Goal: Transaction & Acquisition: Purchase product/service

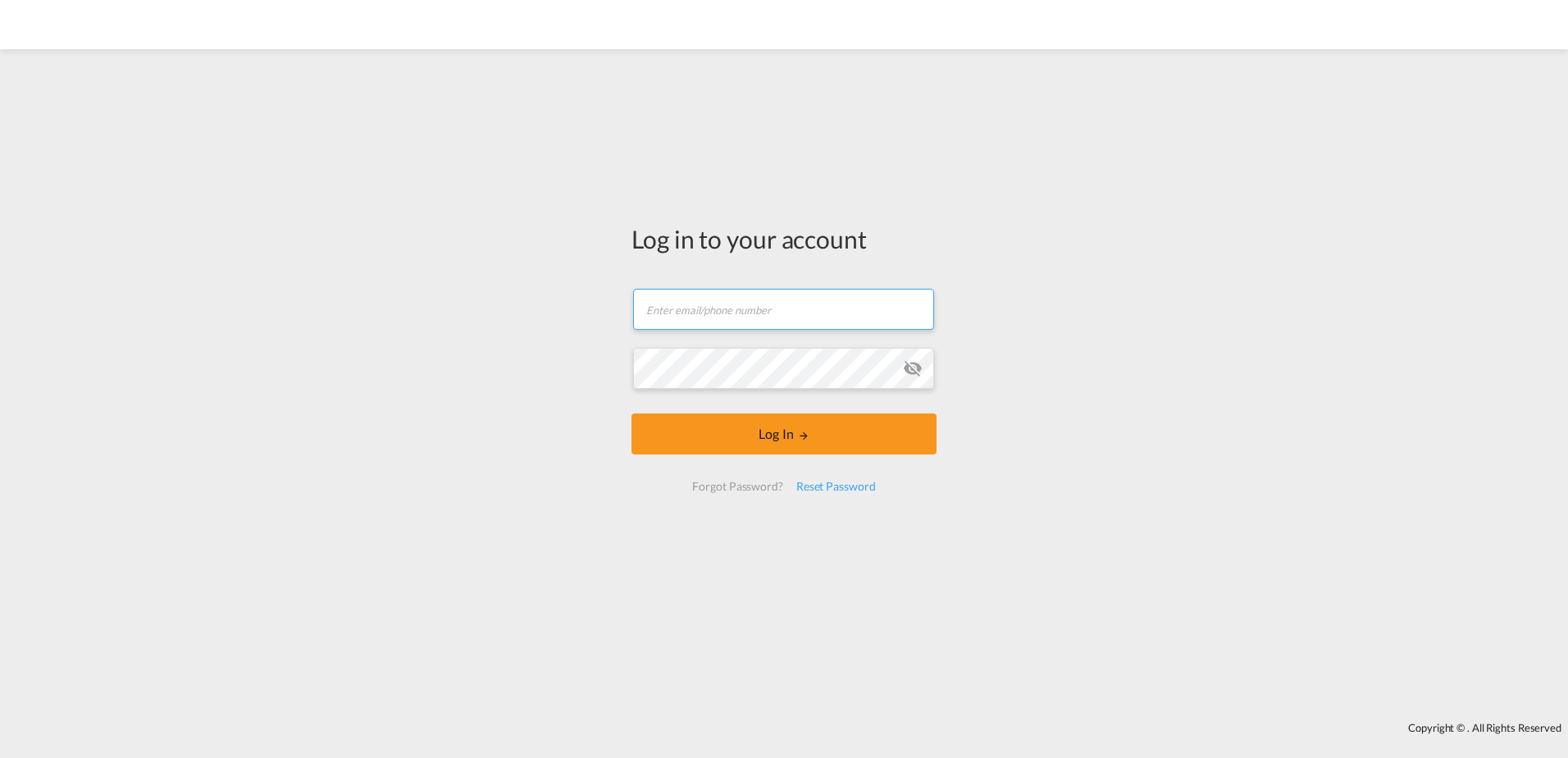
click at [740, 303] on input "text" at bounding box center [783, 309] width 301 height 41
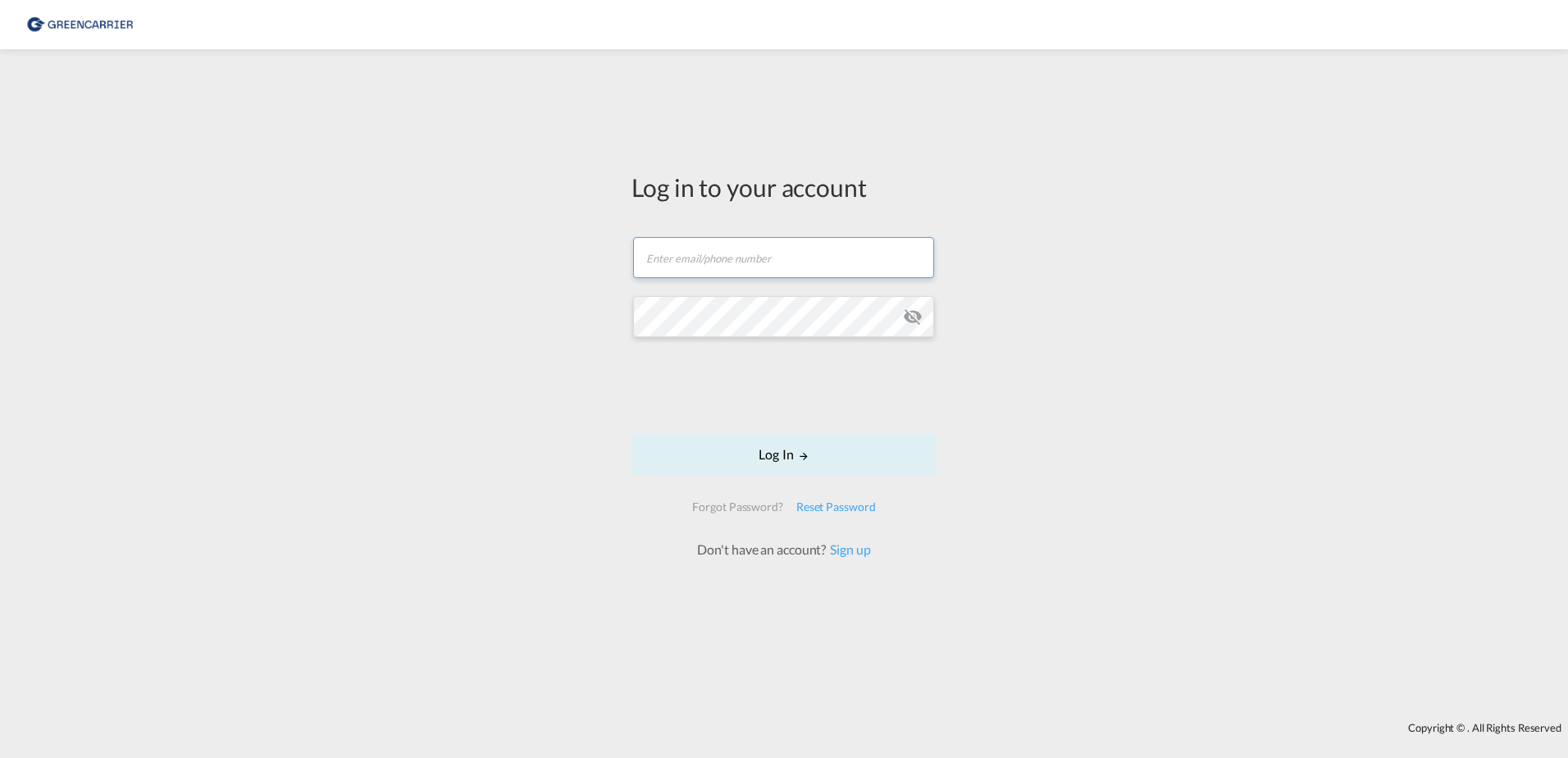
click at [776, 260] on input "text" at bounding box center [783, 258] width 301 height 41
type input "[EMAIL_ADDRESS][DOMAIN_NAME]"
drag, startPoint x: 893, startPoint y: 442, endPoint x: 950, endPoint y: 429, distance: 58.5
click at [893, 442] on button "Log In" at bounding box center [784, 454] width 305 height 41
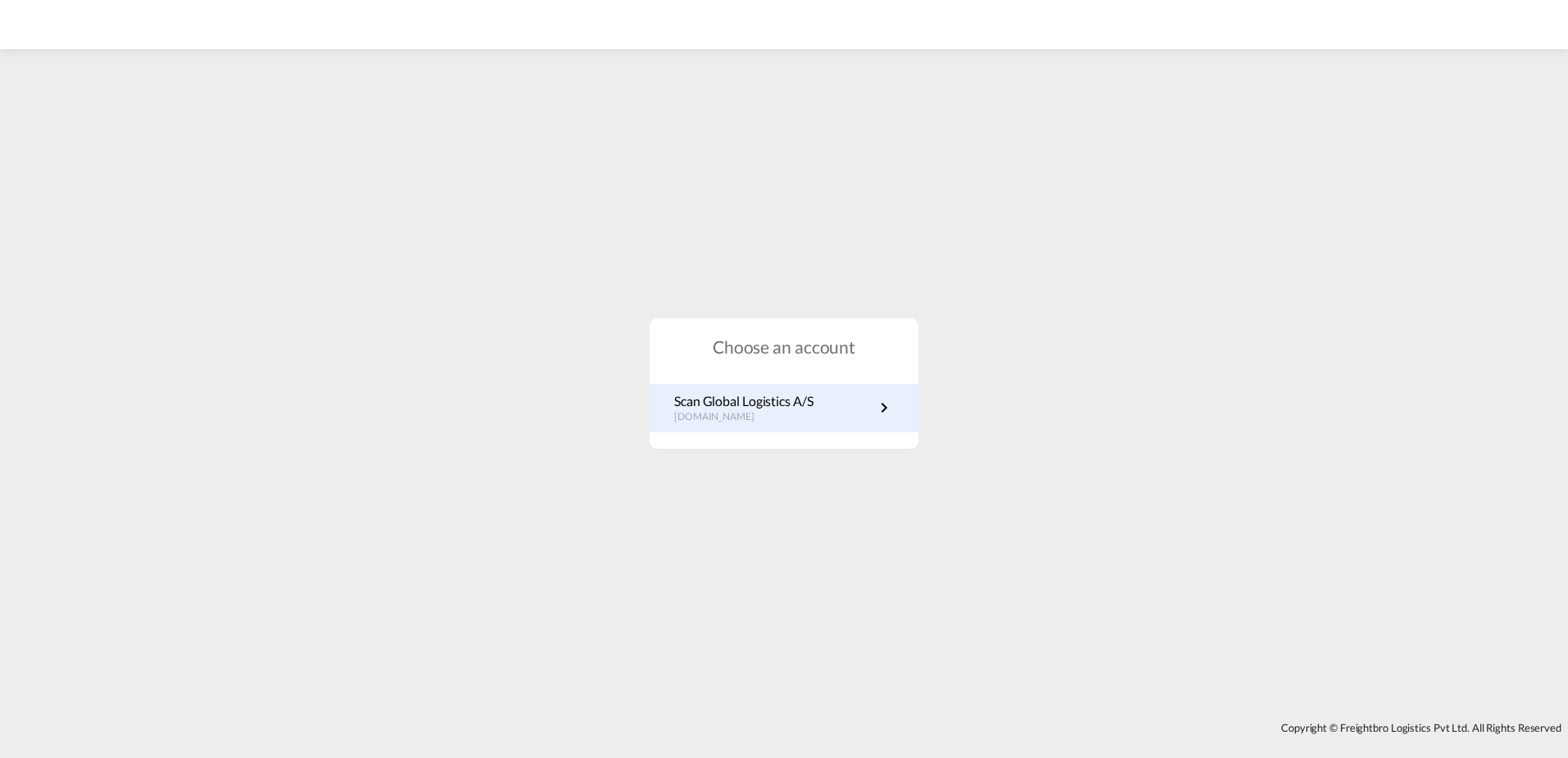
click at [755, 405] on p "Scan Global Logistics A/S" at bounding box center [743, 401] width 139 height 18
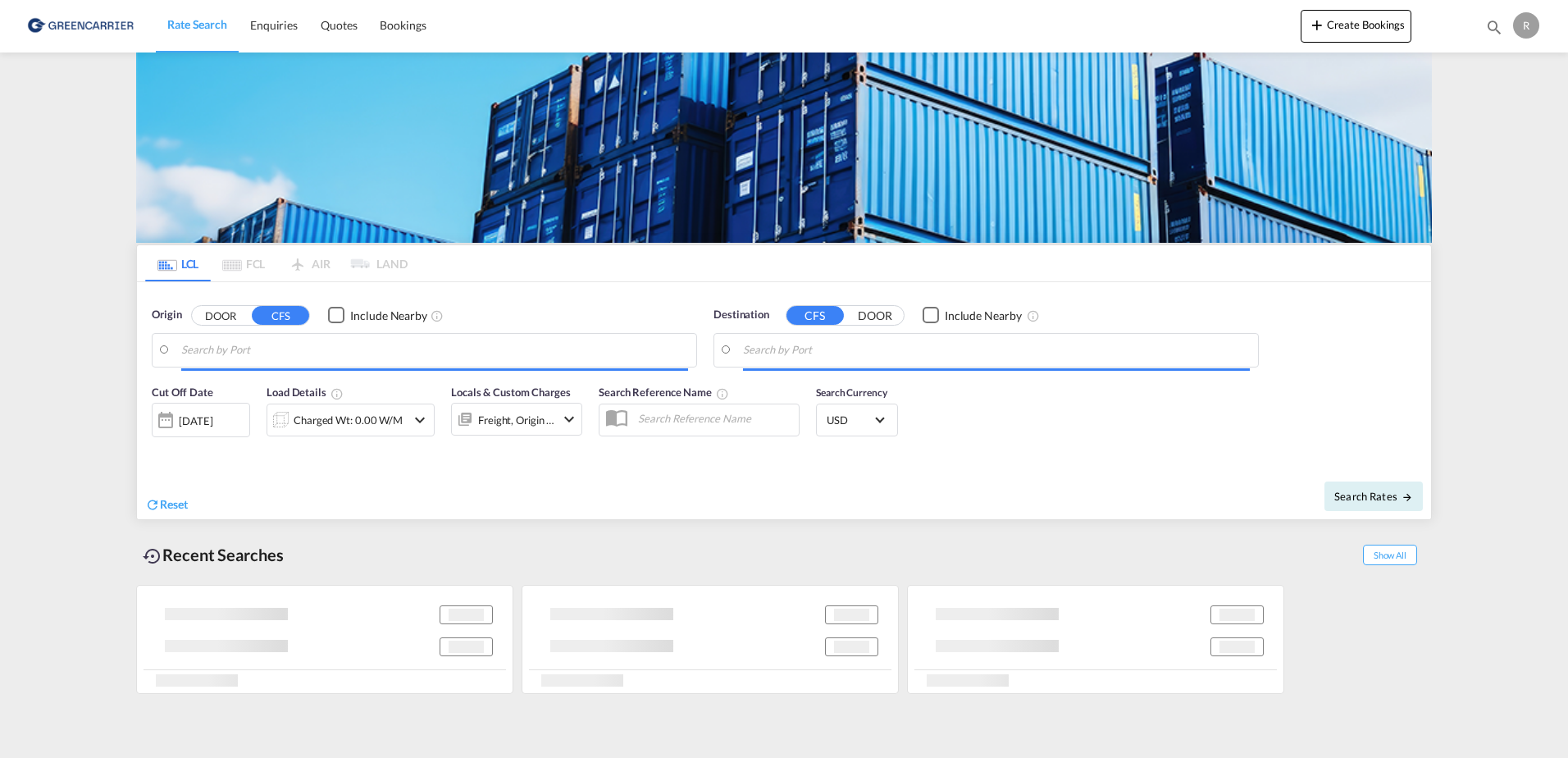
type input "DE-21279, [PERSON_NAME], Appelbeck, [GEOGRAPHIC_DATA], [GEOGRAPHIC_DATA], [GEOG…"
type input "Busan, KRPUS"
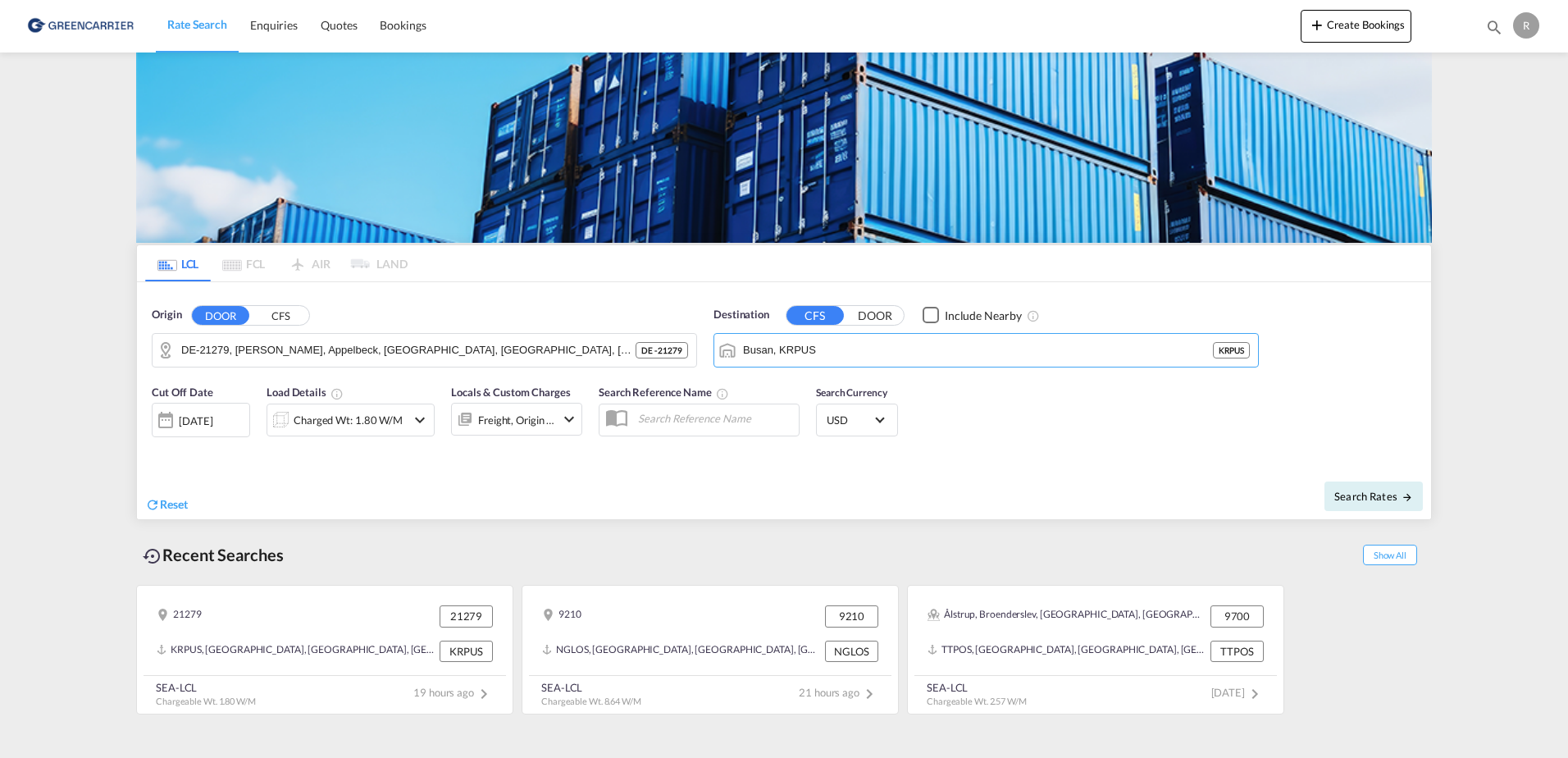
drag, startPoint x: 821, startPoint y: 355, endPoint x: 758, endPoint y: 385, distance: 69.8
click at [758, 385] on form "Origin DOOR CFS DE-21279, [GEOGRAPHIC_DATA], [GEOGRAPHIC_DATA], [GEOGRAPHIC_DAT…" at bounding box center [784, 401] width 1294 height 237
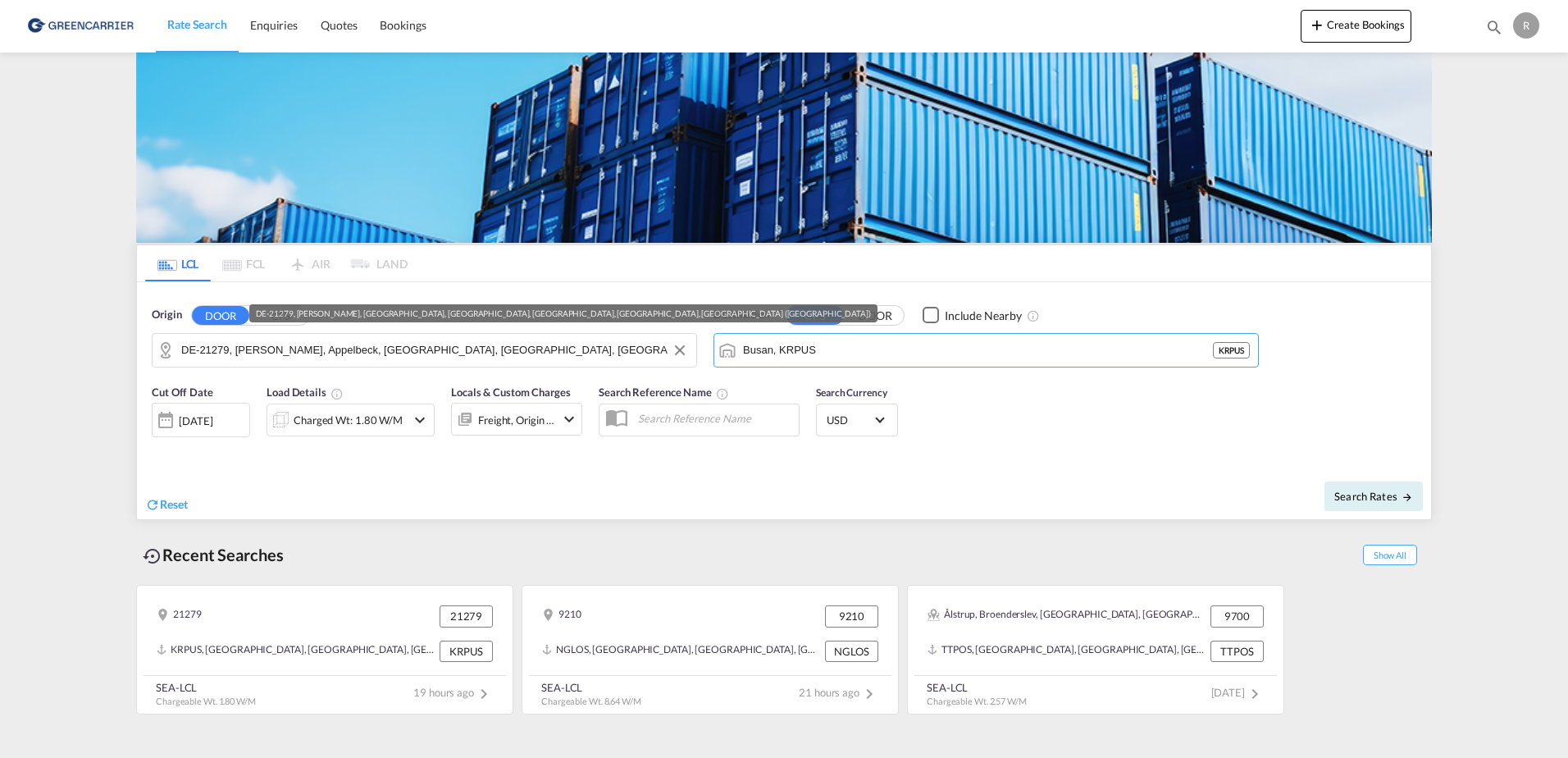
click at [615, 370] on md-autocomplete-wrap "DE-21279, [PERSON_NAME], Appelbeck, [GEOGRAPHIC_DATA], [GEOGRAPHIC_DATA], [GEOG…" at bounding box center [434, 354] width 506 height 32
click at [678, 352] on button "Clear Input" at bounding box center [680, 350] width 24 height 24
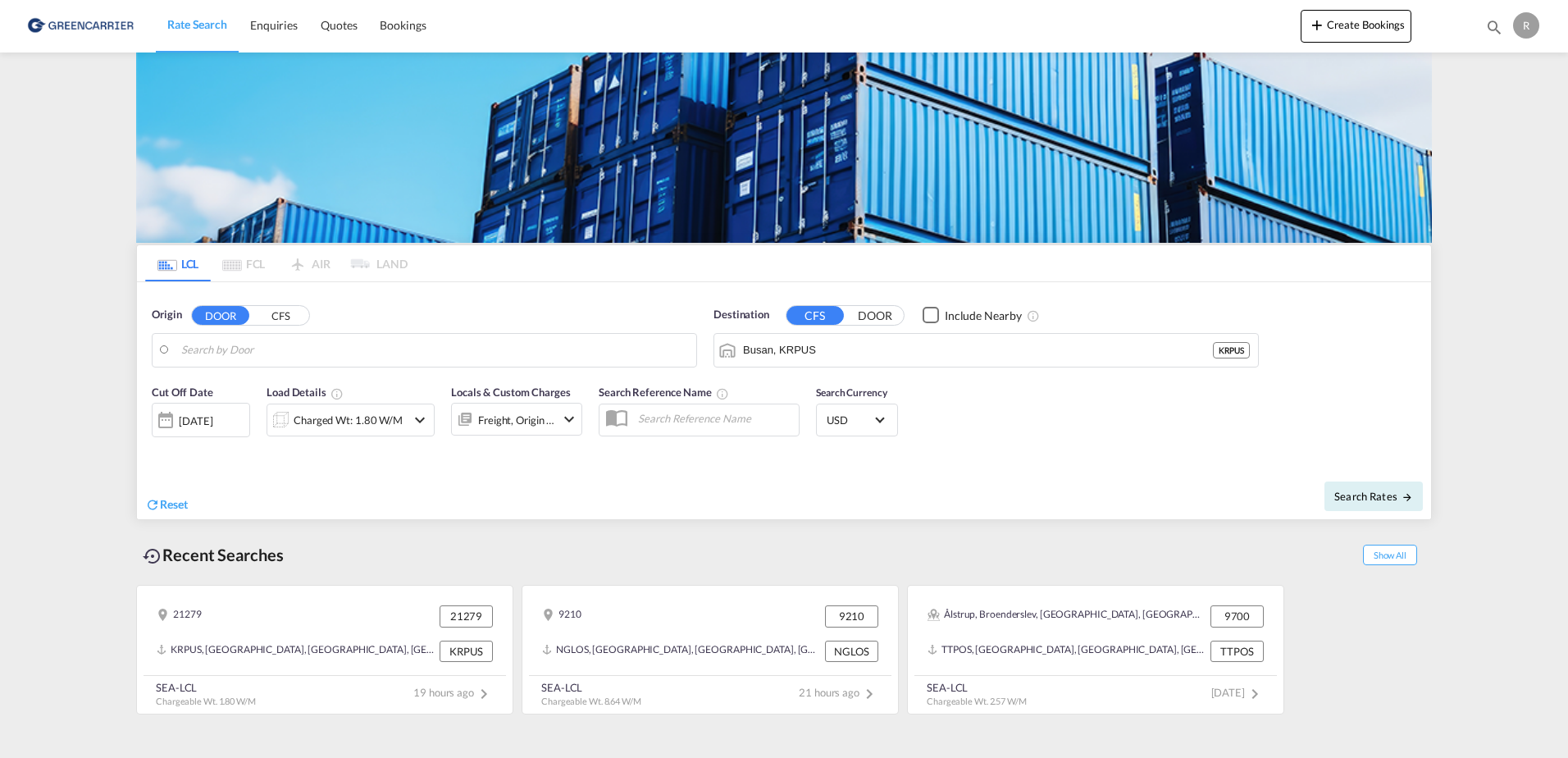
click at [1232, 28] on div "Rate Search Enquiries Quotes Bookings Create Bookings Bookings Quotes Enquiries…" at bounding box center [784, 25] width 1519 height 51
click at [461, 343] on body "Rate Search Enquiries Quotes Bookings Rate Search Enquiries" at bounding box center [784, 379] width 1568 height 758
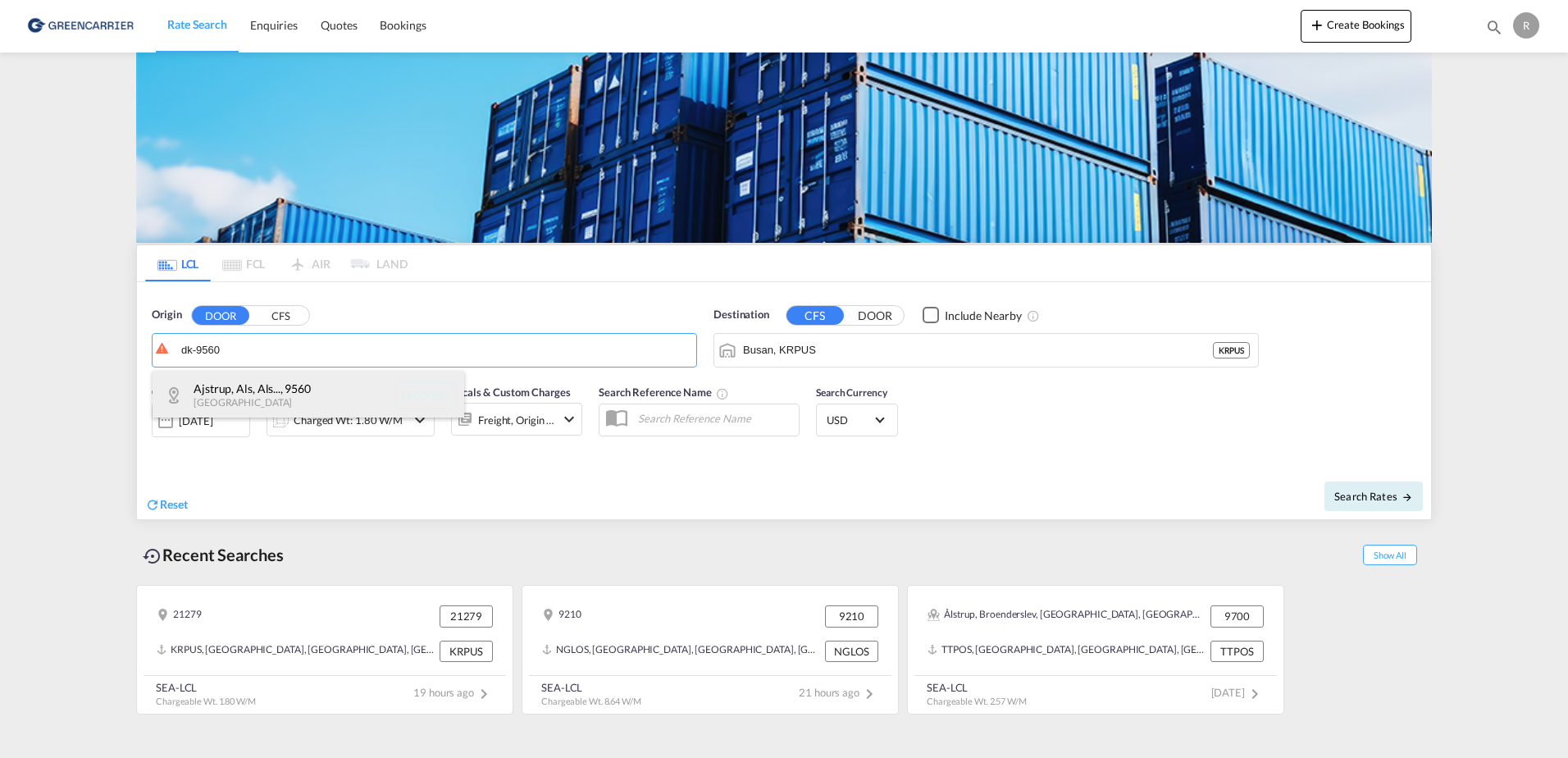
click at [380, 403] on div "Ajstrup, Als, Als... , 9560 Denmark DK-9560" at bounding box center [309, 395] width 311 height 49
type input "DK-9560, Ajstrup, Als, Als Odde, Astrup, Barsboel, Broendbj Hede, Buddum, Dalsg…"
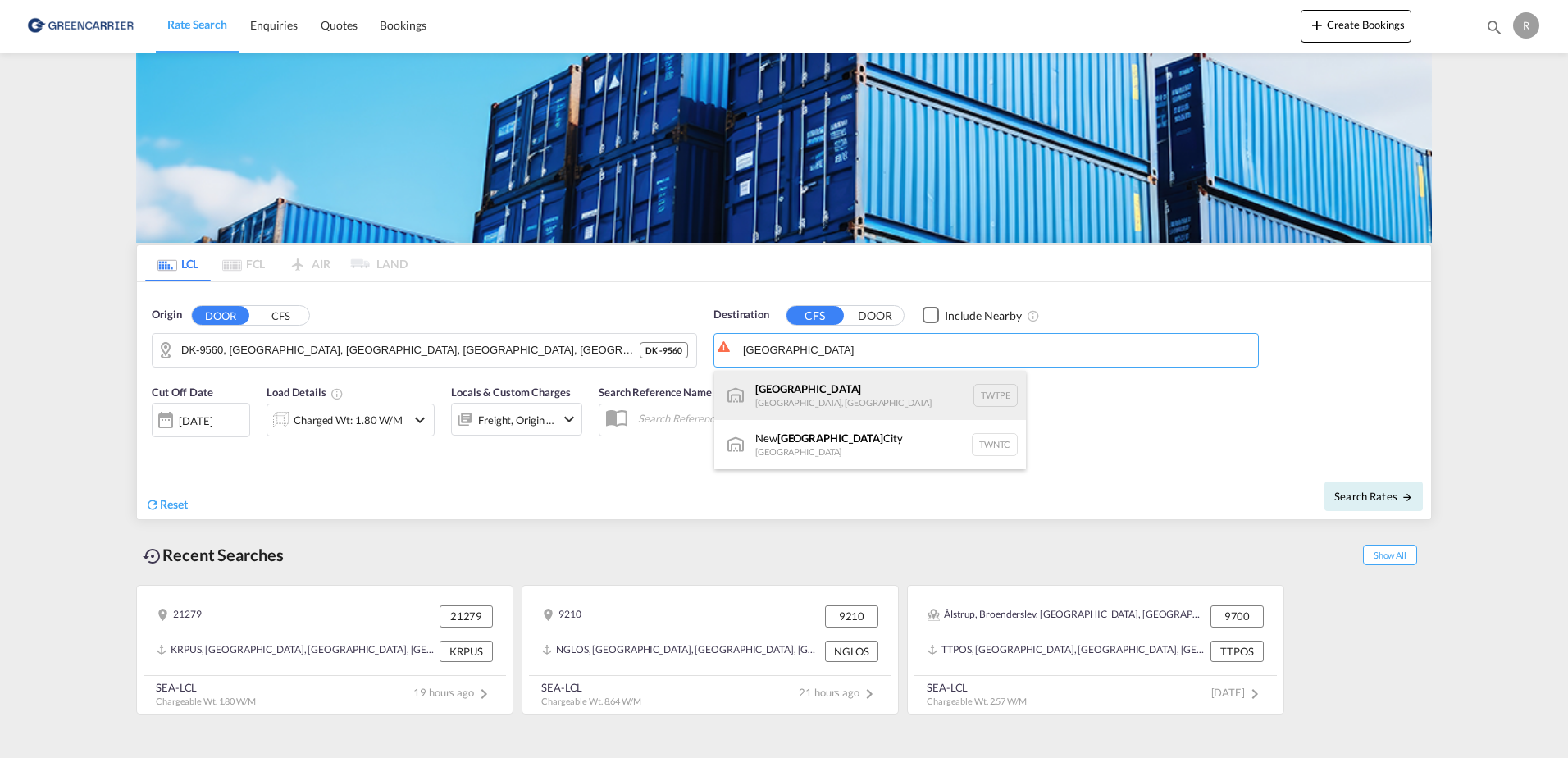
click at [894, 401] on div "Taipei Taiwan, Province of China TWTPE" at bounding box center [870, 395] width 311 height 49
type input "Taipei, TWTPE"
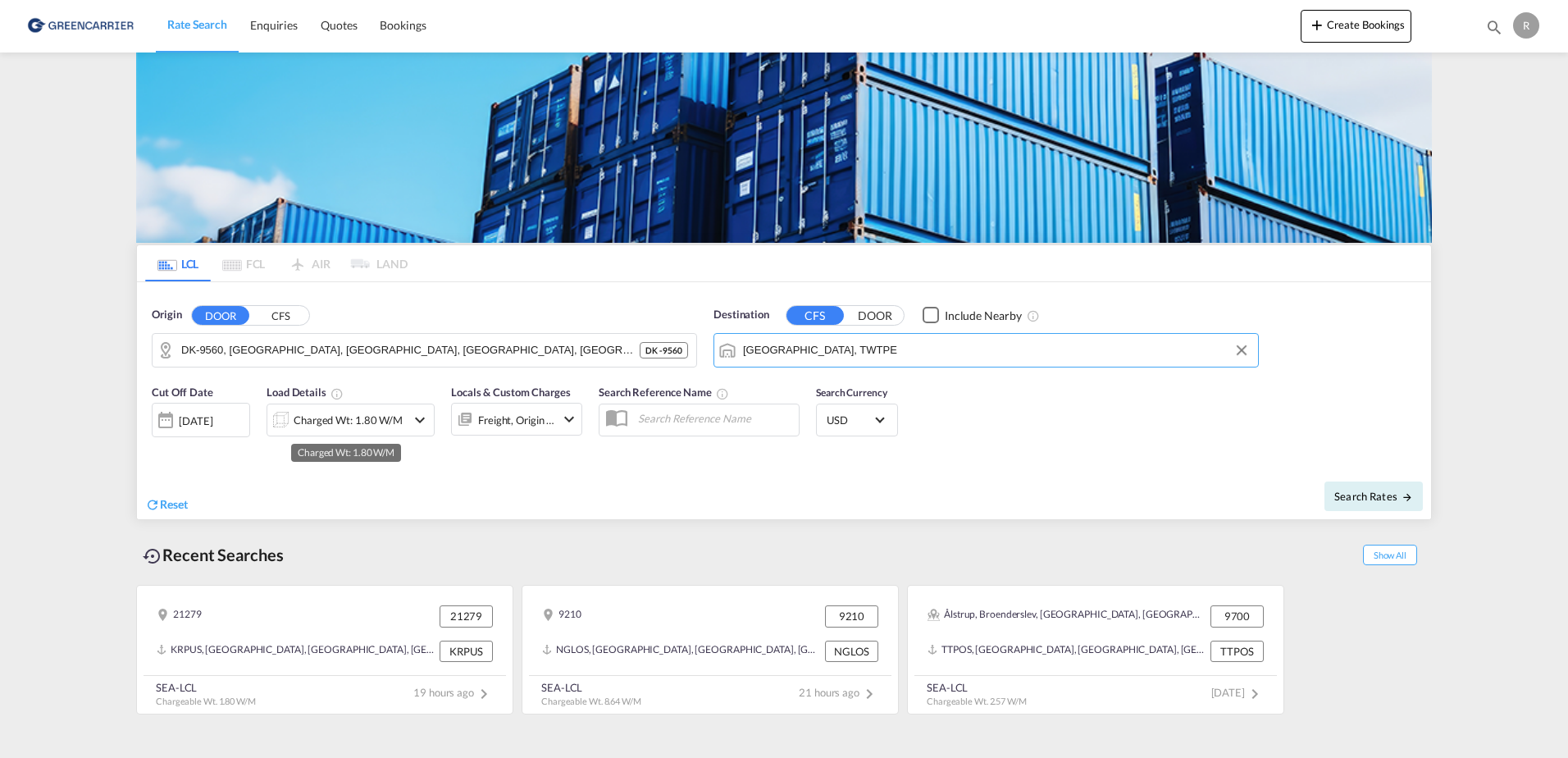
click at [356, 417] on div "Charged Wt: 1.80 W/M" at bounding box center [348, 419] width 109 height 23
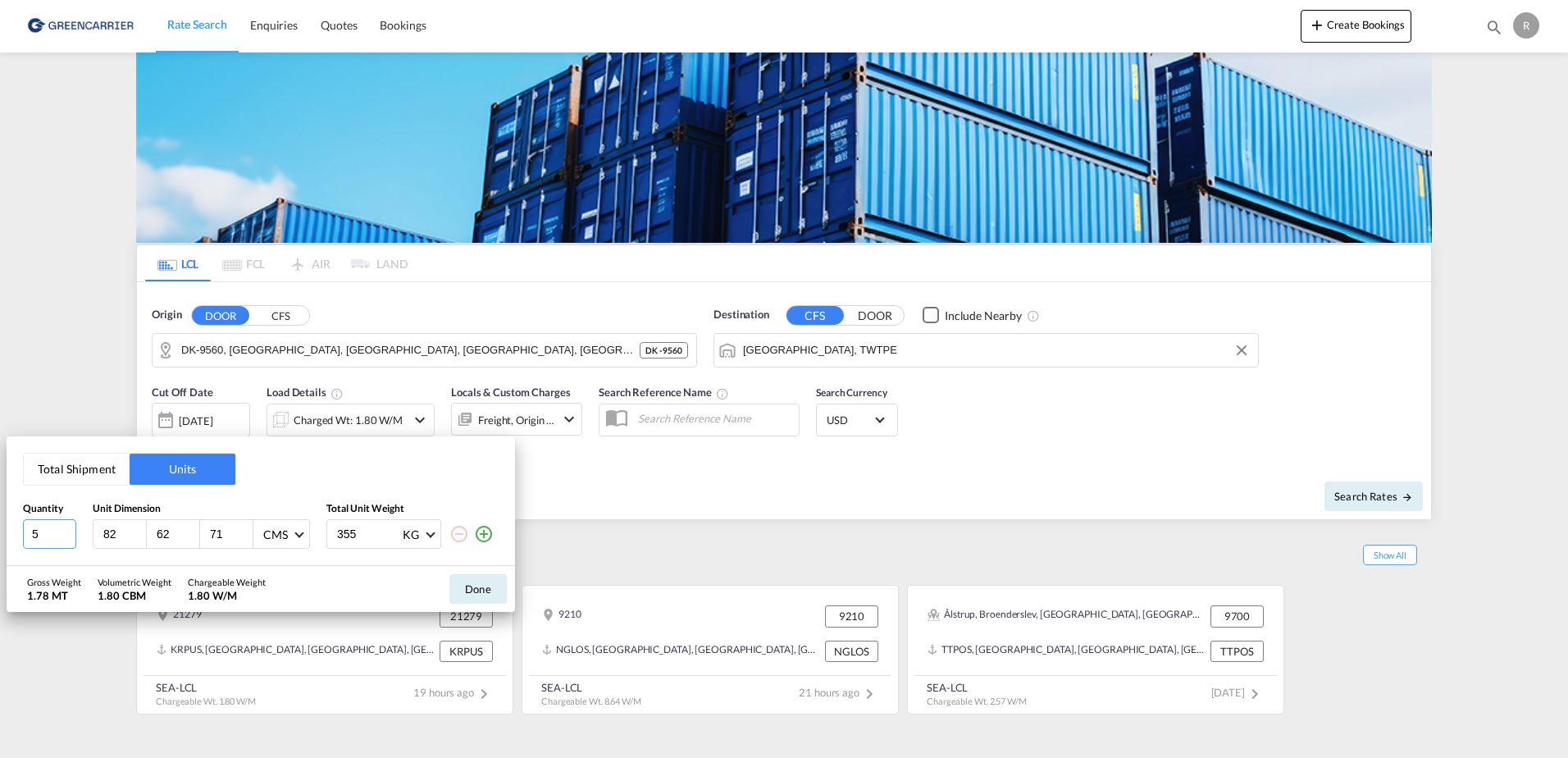
drag, startPoint x: 52, startPoint y: 531, endPoint x: 8, endPoint y: 540, distance: 44.9
click at [8, 540] on div "Total Shipment Units Quantity Unit Dimension Total Unit Weight 5 82 62 71 CMS C…" at bounding box center [261, 500] width 508 height 129
type input "1"
type input "142"
type input "145"
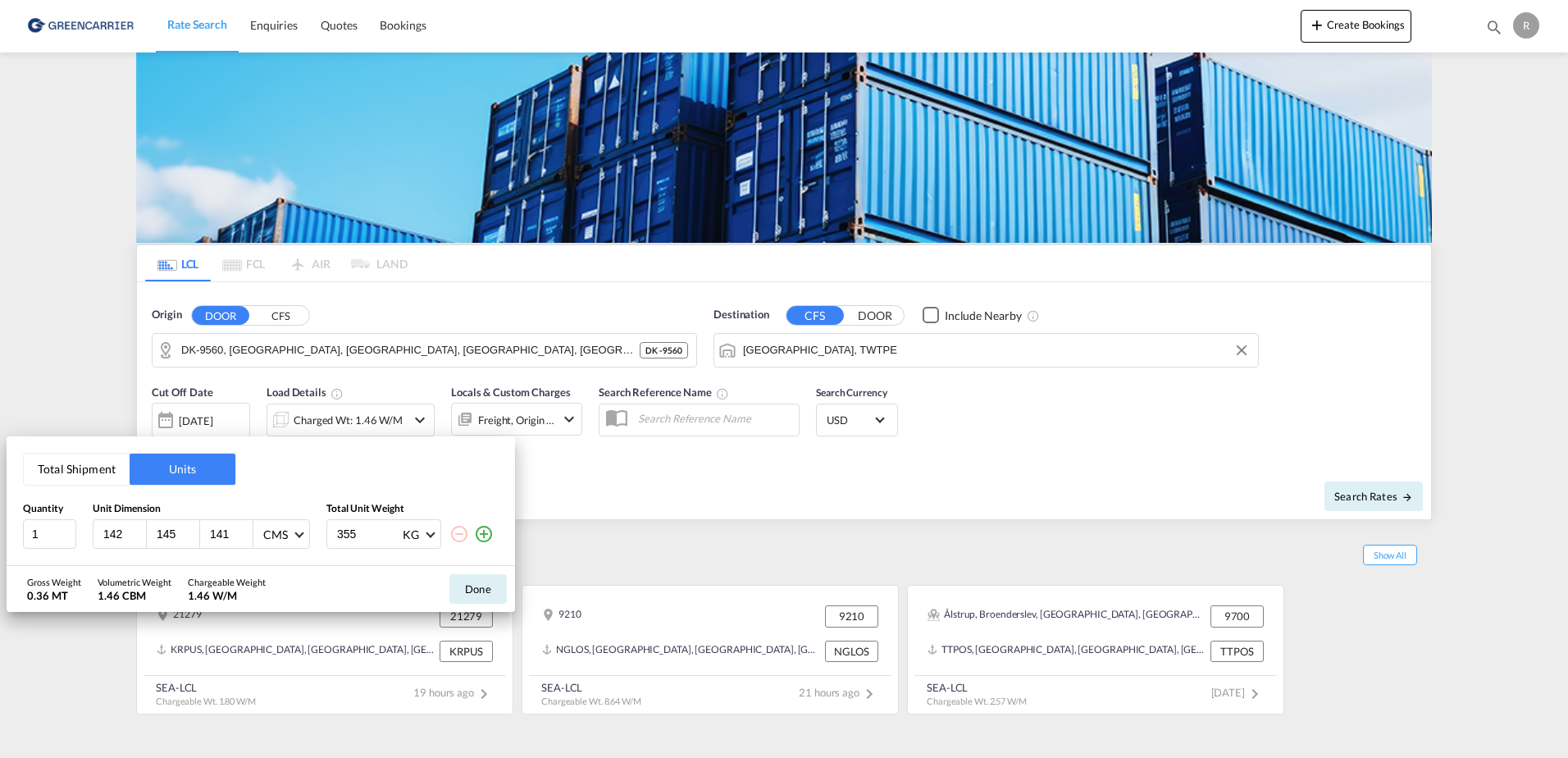
type input "141"
type input "3"
type input "475"
click at [470, 590] on button "Done" at bounding box center [478, 589] width 58 height 29
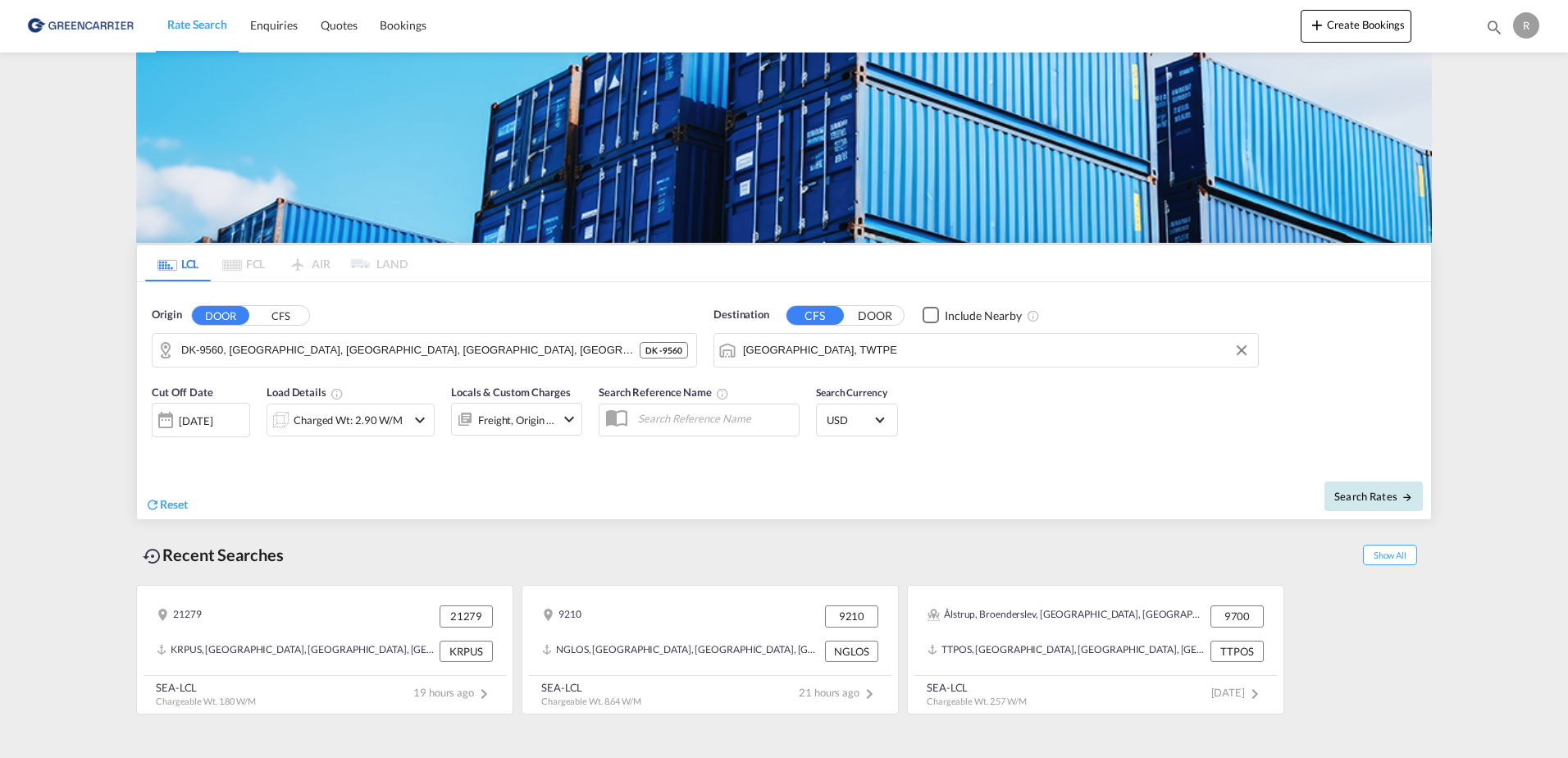
click at [1373, 497] on span "Search Rates" at bounding box center [1373, 496] width 78 height 13
type input "9560 to TWTPE / 8 Oct 2025"
